Goal: Task Accomplishment & Management: Complete application form

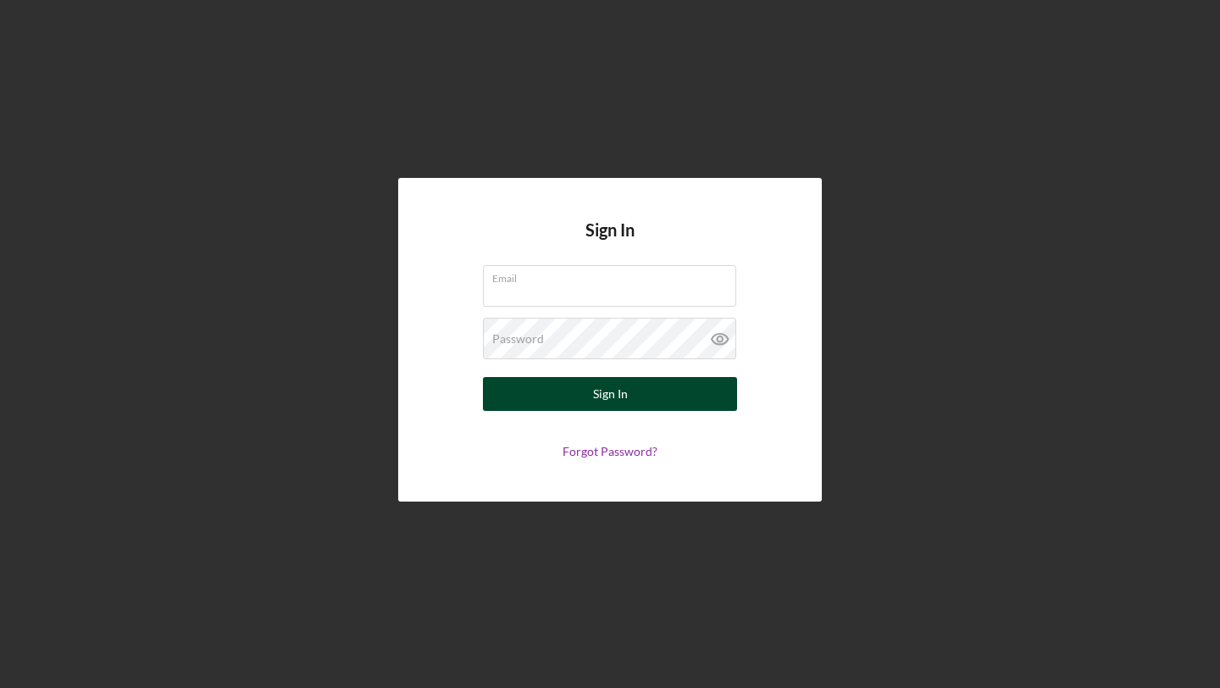
type input "[EMAIL_ADDRESS][DOMAIN_NAME]"
click at [577, 390] on button "Sign In" at bounding box center [610, 394] width 254 height 34
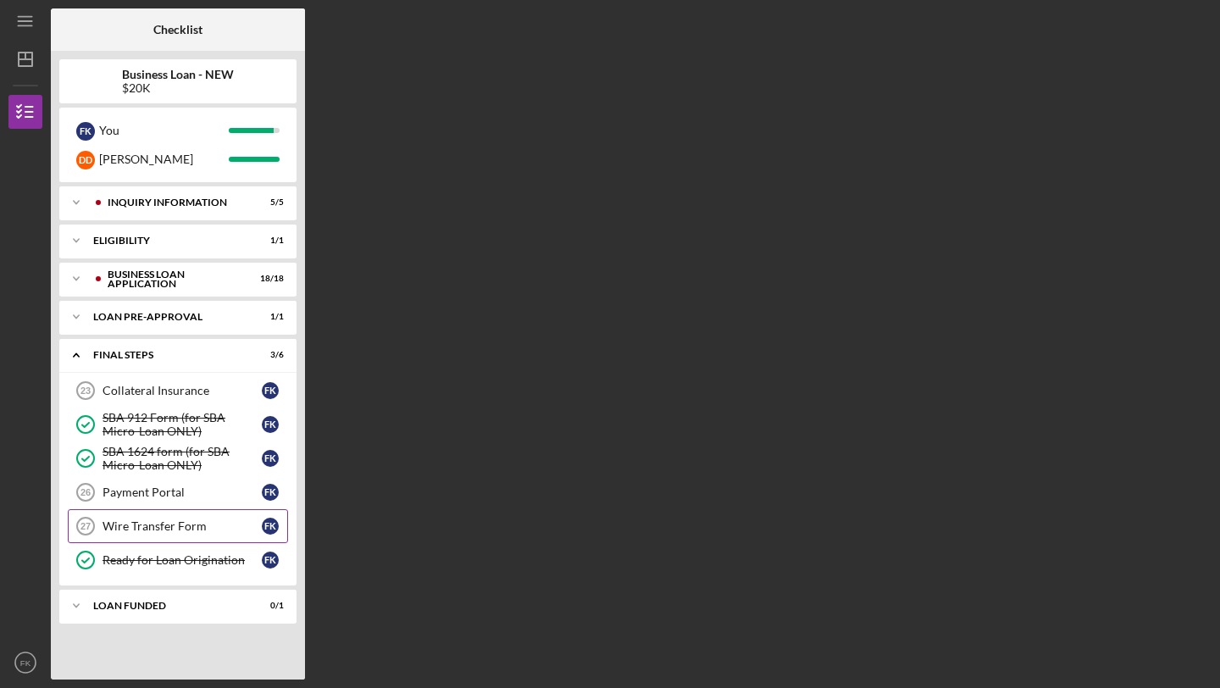
click at [151, 528] on div "Wire Transfer Form" at bounding box center [181, 526] width 159 height 14
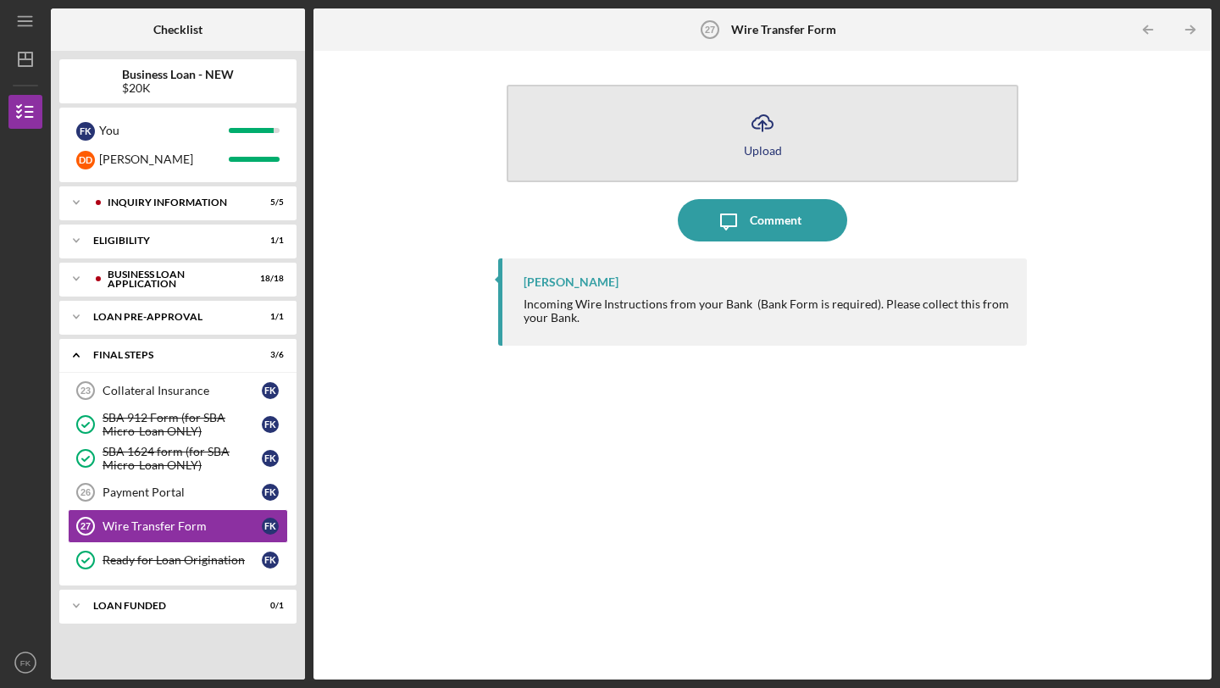
click at [766, 125] on polyline "button" at bounding box center [762, 123] width 8 height 4
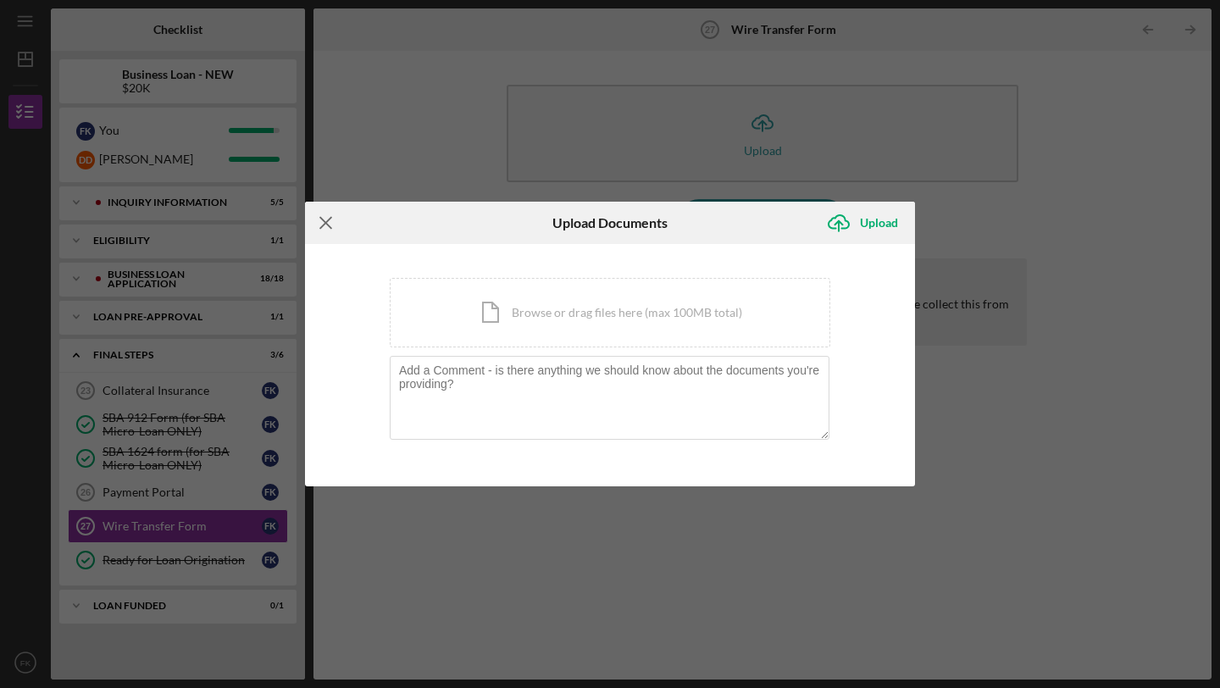
click at [326, 219] on icon "Icon/Menu Close" at bounding box center [326, 223] width 42 height 42
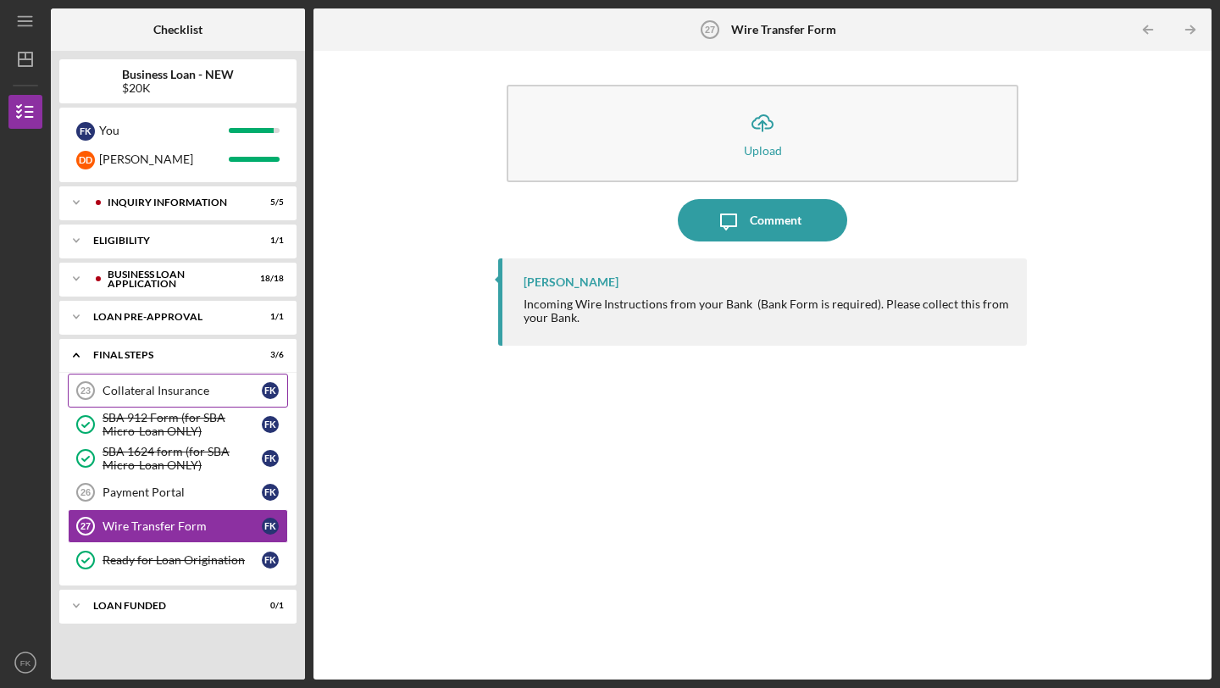
click at [172, 384] on div "Collateral Insurance" at bounding box center [181, 391] width 159 height 14
